Goal: Navigation & Orientation: Find specific page/section

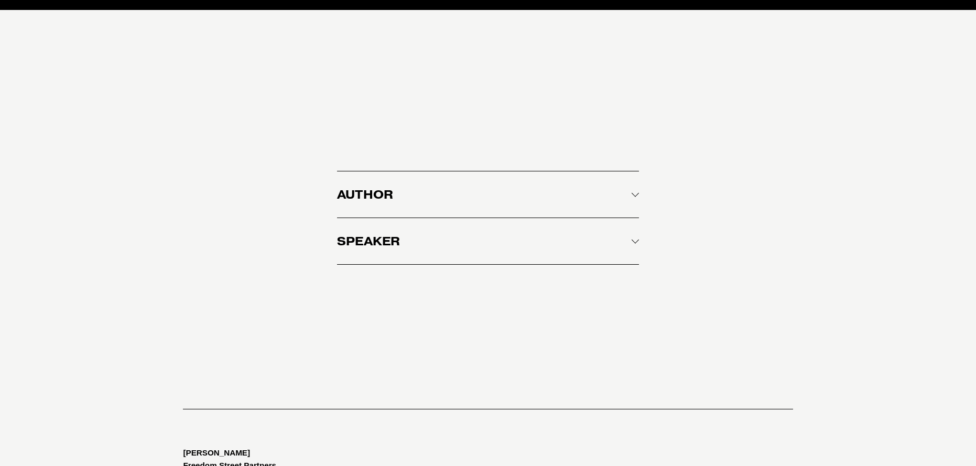
scroll to position [1345, 0]
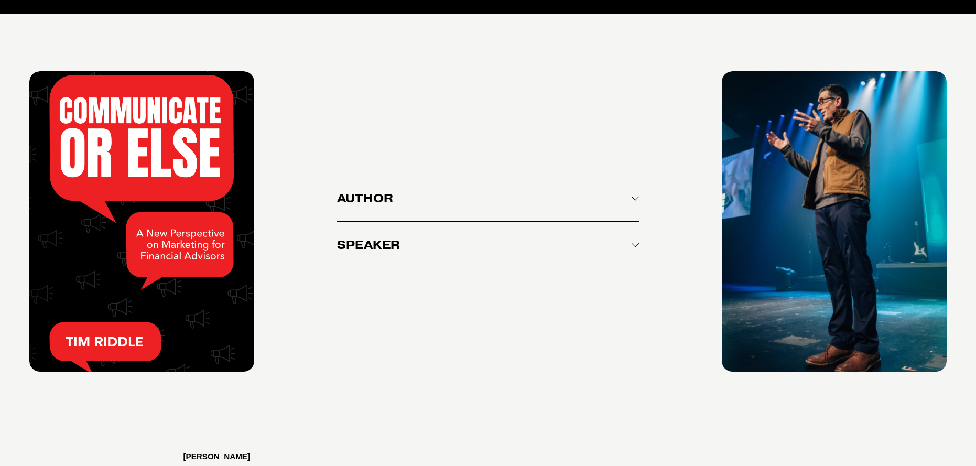
click at [164, 178] on div at bounding box center [141, 221] width 225 height 300
click at [164, 240] on div at bounding box center [141, 221] width 225 height 300
click at [318, 288] on div "Author DISCOVER HOW to effectively use your unique voice to communicate with yo…" at bounding box center [488, 362] width 976 height 632
click at [416, 202] on span "Author" at bounding box center [484, 198] width 295 height 15
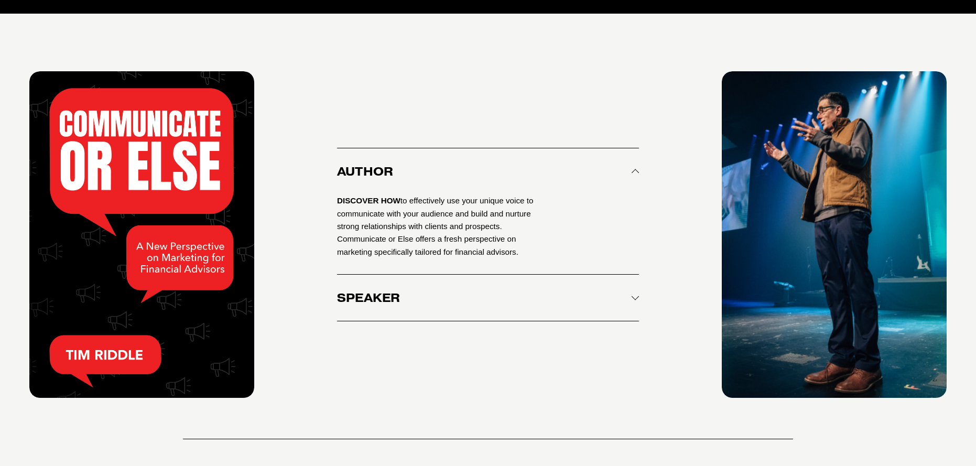
click at [414, 290] on button "Speaker" at bounding box center [488, 298] width 302 height 46
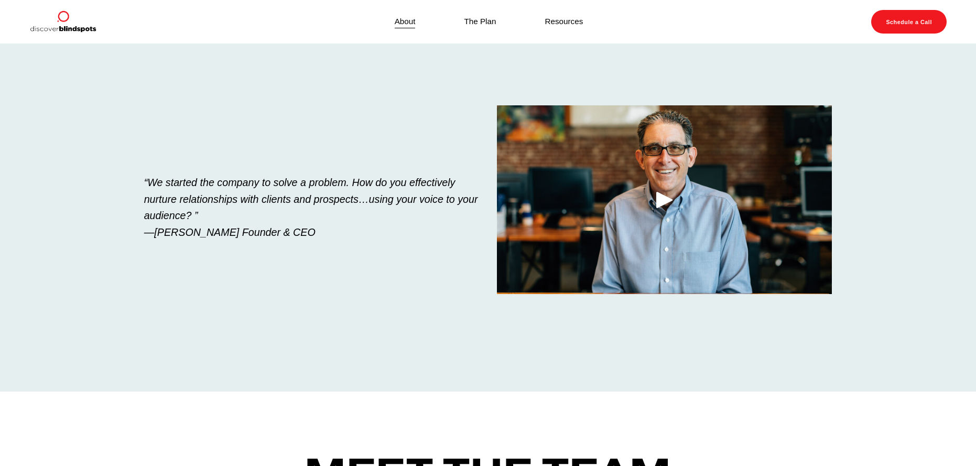
scroll to position [0, 0]
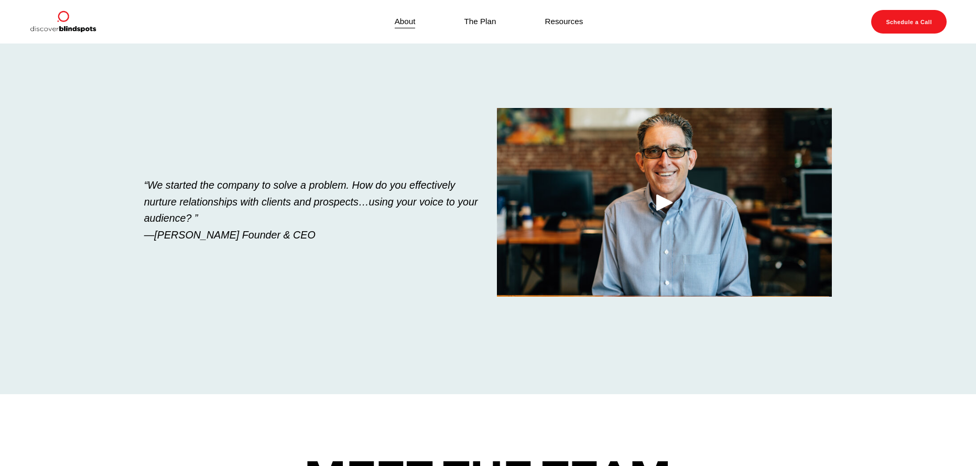
click at [484, 23] on link "The Plan" at bounding box center [481, 22] width 32 height 14
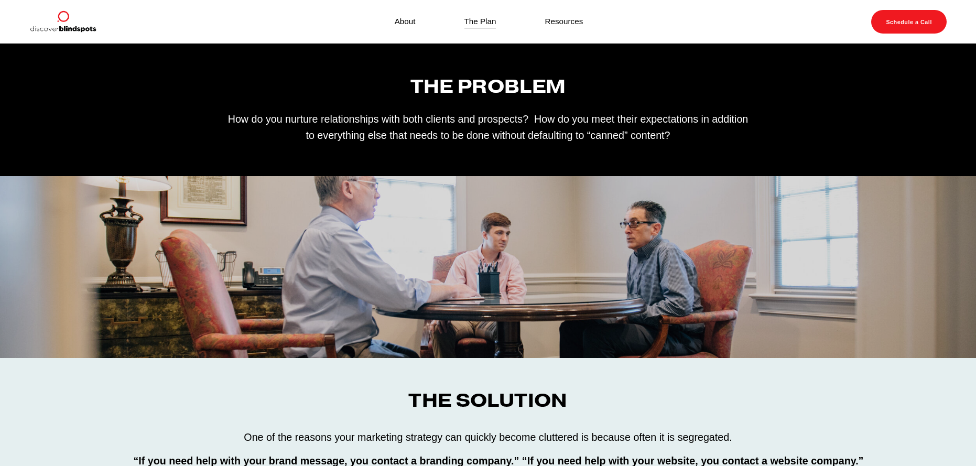
click at [562, 17] on link "Resources" at bounding box center [564, 22] width 38 height 14
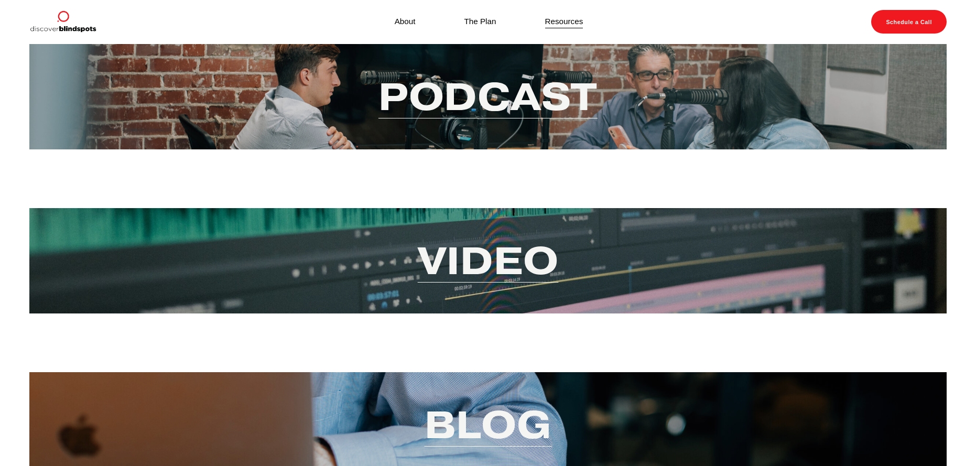
click at [505, 257] on link "Video" at bounding box center [488, 260] width 141 height 49
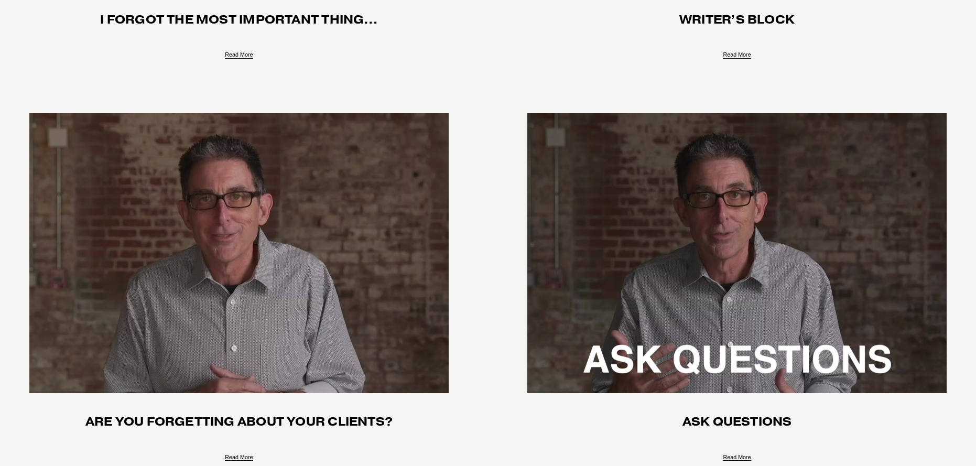
scroll to position [384, 0]
